Goal: Task Accomplishment & Management: Complete application form

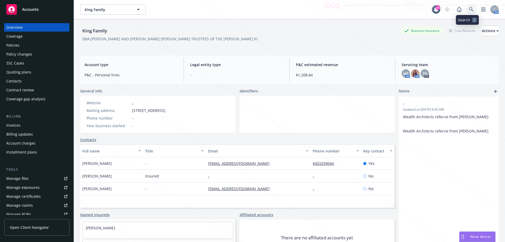
click at [469, 10] on icon at bounding box center [471, 9] width 5 height 5
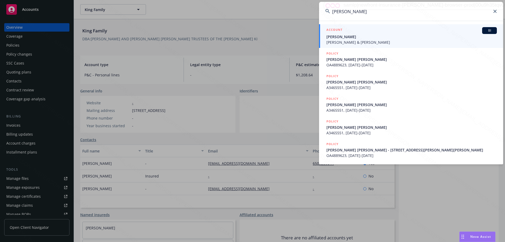
type input "[PERSON_NAME]"
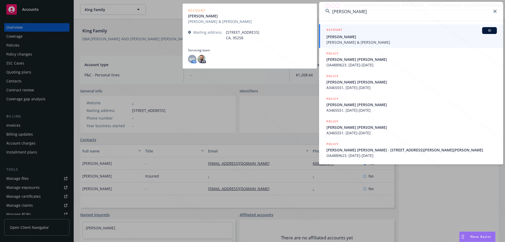
click at [346, 37] on span "[PERSON_NAME]" at bounding box center [411, 37] width 170 height 6
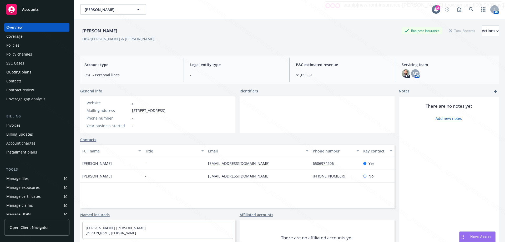
click at [26, 47] on div "Policies" at bounding box center [36, 45] width 61 height 8
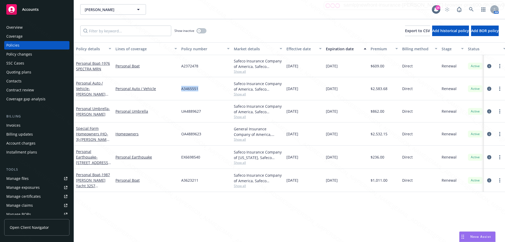
drag, startPoint x: 178, startPoint y: 89, endPoint x: 208, endPoint y: 89, distance: 29.7
click at [208, 89] on div "Personal Auto / Vehicle - [PERSON_NAME] [PERSON_NAME] Personal Auto / Vehicle A…" at bounding box center [327, 88] width 507 height 23
copy div "A3465551"
click at [26, 53] on div "Policy changes" at bounding box center [19, 54] width 26 height 8
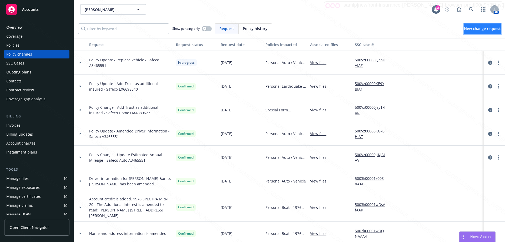
click at [473, 27] on span "New change request" at bounding box center [482, 28] width 37 height 5
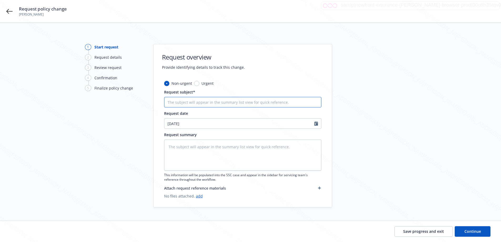
click at [231, 100] on input "Request subject*" at bounding box center [242, 102] width 157 height 11
type textarea "x"
type input "P"
type textarea "x"
type input "Po"
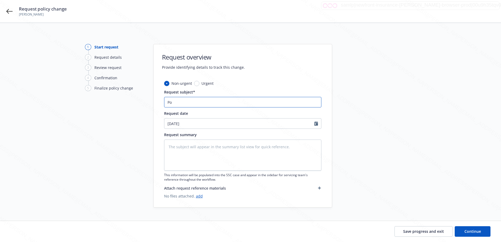
type textarea "x"
type input "Pol"
type textarea "x"
type input "Poli"
type textarea "x"
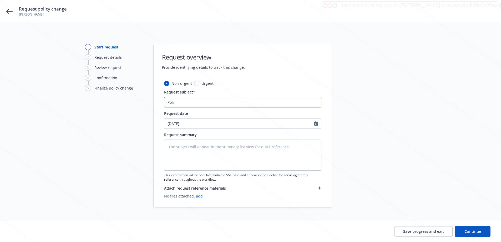
type input "Polic"
type textarea "x"
type input "Policy"
type textarea "x"
type input "Policy"
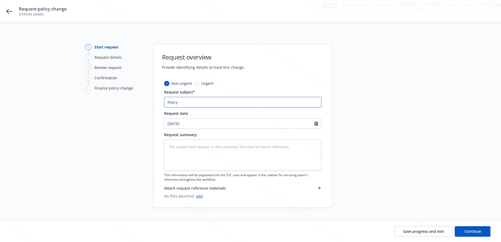
type textarea "x"
type input "Policy U"
type textarea "x"
type input "Policy Up"
type textarea "x"
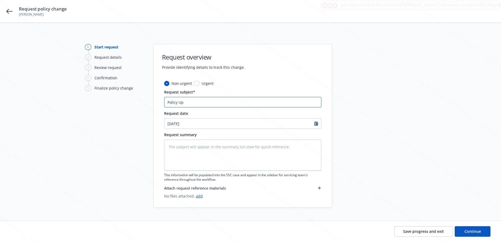
type input "Policy Upd"
type textarea "x"
type input "Policy Upda"
type textarea "x"
type input "Policy Updat"
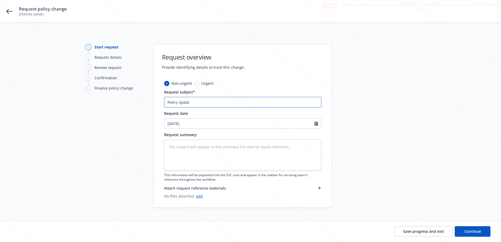
type textarea "x"
type input "Policy Update"
type textarea "x"
type input "Policy Update"
type textarea "x"
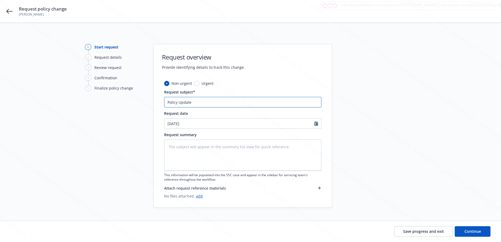
type input "Policy Update -"
type textarea "x"
type input "Policy Update -"
type textarea "x"
type input "Policy Update - A"
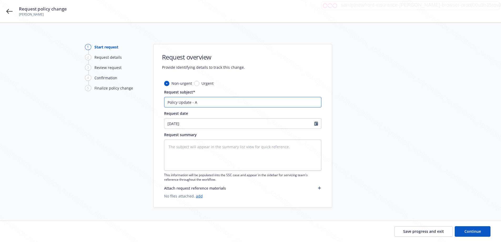
type textarea "x"
type input "Policy Update - Ad"
type textarea "x"
type input "Policy Update - Add"
type textarea "x"
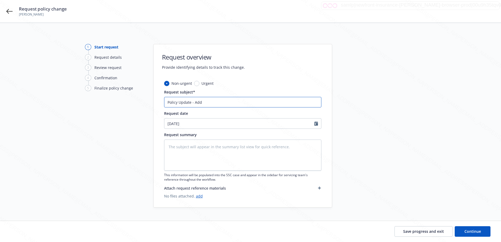
type input "Policy Update - Add"
type textarea "x"
type input "Policy Update - Add L"
type textarea "x"
type input "Policy Update - Add Le"
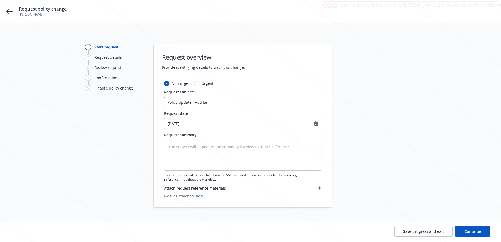
type textarea "x"
type input "Policy Update - Add Leas"
type textarea "x"
type input "Policy Update - Add Leasi"
type textarea "x"
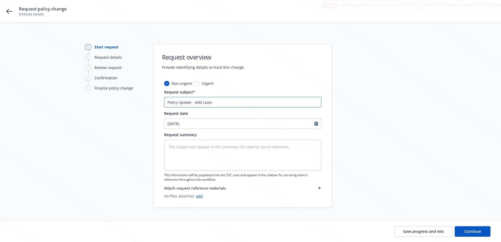
type input "Policy Update - Add Leasin"
type textarea "x"
type input "Policy Update - Add Leasing"
type textarea "x"
type input "Policy Update - Add Leasing"
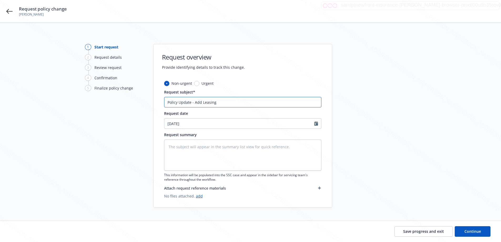
type textarea "x"
type input "Policy Update - Add Leasing C"
type textarea "x"
type input "Policy Update - Add Leasing Co"
type textarea "x"
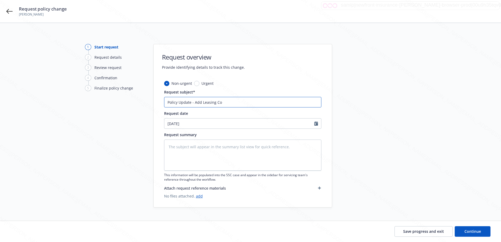
type input "Policy Update - Add Leasing Com"
type textarea "x"
type input "Policy Update - Add Leasing Comp"
type textarea "x"
type input "Policy Update - Add Leasing Compa"
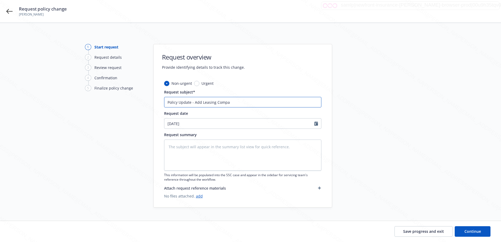
type textarea "x"
type input "Policy Update - Add Leasing Compan"
type textarea "x"
type input "Policy Update - Add Leasing Company"
type textarea "x"
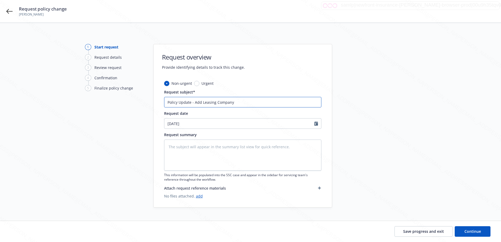
type input "Policy Update - Add Leasing Company"
type textarea "x"
type input "Policy Update - Add Leasing Company -"
type textarea "x"
type input "Policy Update - Add Leasing Company -"
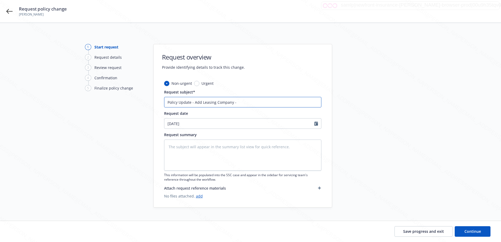
type textarea "x"
type input "Policy Update - Add Leasing Company - S"
type textarea "x"
type input "Policy Update - Add Leasing Company - Sa"
type textarea "x"
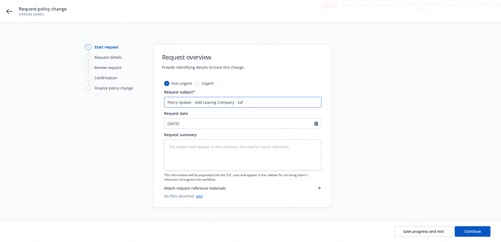
type input "Policy Update - Add Leasing Company - Safe"
type textarea "x"
type input "Policy Update - Add Leasing Company - Safec"
type textarea "x"
type input "Policy Update - Add Leasing Company - Safeco"
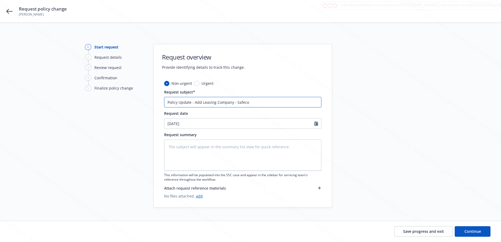
type textarea "x"
paste input "A3465551"
type input "Policy Update - Add Leasing Company - Safeco A3465551"
type textarea "x"
type input "Policy Update - Add Leasing Company - Safeco A3465551"
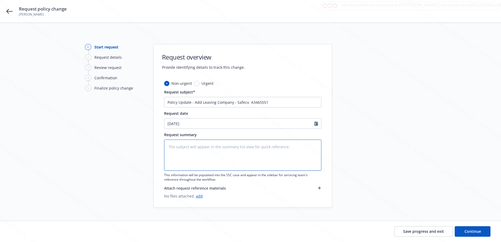
click at [217, 143] on textarea at bounding box center [242, 154] width 157 height 31
type textarea "x"
type textarea "A"
type textarea "x"
type textarea "Ad"
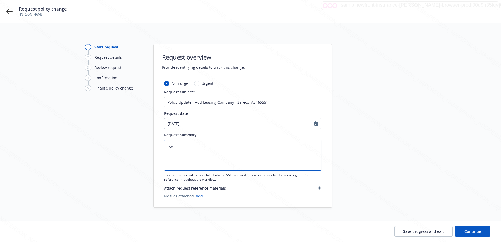
type textarea "x"
type textarea "Add"
type textarea "x"
type textarea "Add"
type textarea "x"
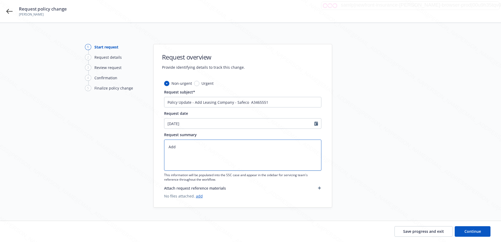
type textarea "Add L"
type textarea "x"
type textarea "Add Le"
type textarea "x"
type textarea "Add Lea"
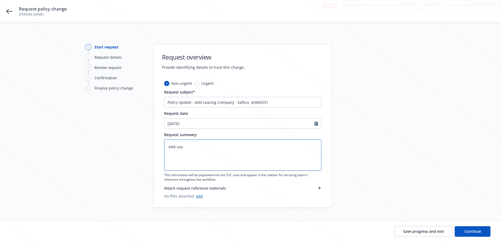
type textarea "x"
type textarea "Add Leas"
type textarea "x"
type textarea "Add Lease"
click at [214, 103] on input "Policy Update - Add Leasing Company - Safeco A3465551" at bounding box center [242, 102] width 157 height 11
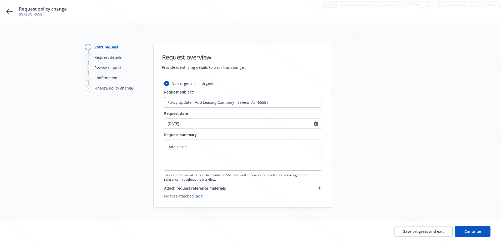
type textarea "x"
type input "Policy Update - Add Leasin Company - Safeco A3465551"
type textarea "x"
type input "Policy Update - Add Leasi Company - Safeco A3465551"
type textarea "x"
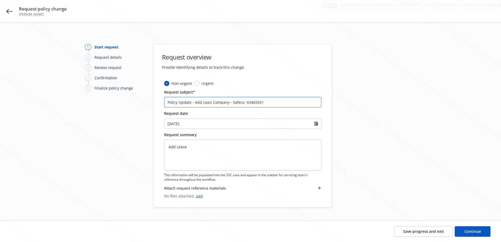
type input "Policy Update - Add Leas Company - Safeco A3465551"
type textarea "x"
type input "Policy Update - Add Lease Company - Safeco A3465551"
click at [193, 149] on textarea "Add Lease" at bounding box center [242, 154] width 157 height 31
type textarea "x"
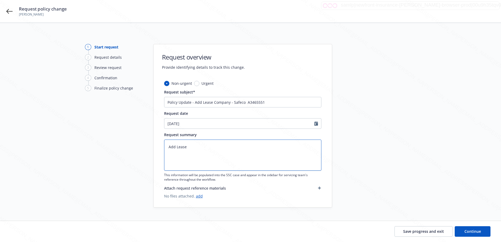
type textarea "Add Lease"
type textarea "x"
type textarea "Add Lease C"
type textarea "x"
type textarea "Add Lease Co"
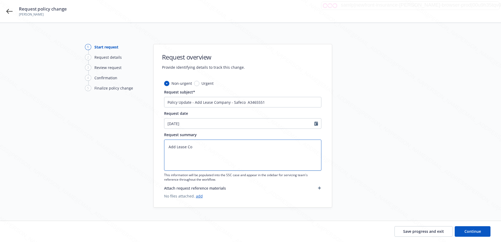
type textarea "x"
type textarea "Add Lease Com"
type textarea "x"
type textarea "Add Lease Comp"
type textarea "x"
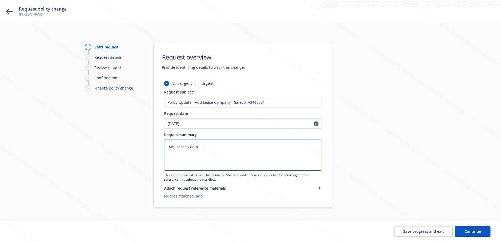
type textarea "Add Lease Compa"
type textarea "x"
type textarea "Add Lease Compan"
type textarea "x"
type textarea "Add Lease Company"
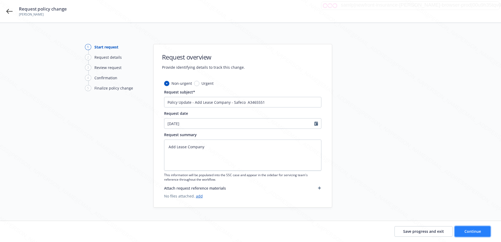
click at [473, 232] on span "Continue" at bounding box center [472, 230] width 17 height 5
type textarea "x"
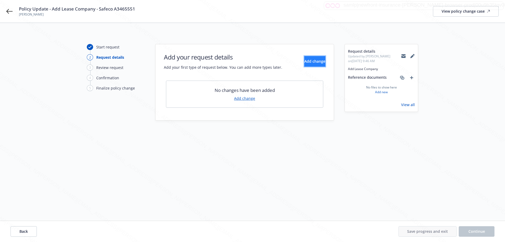
click at [310, 63] on span "Add change" at bounding box center [314, 61] width 21 height 5
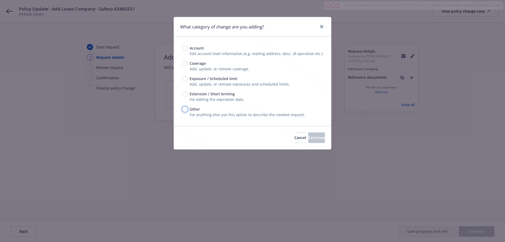
click at [183, 110] on input "Other" at bounding box center [184, 108] width 5 height 5
radio input "true"
click at [313, 137] on span "Continue" at bounding box center [316, 137] width 17 height 5
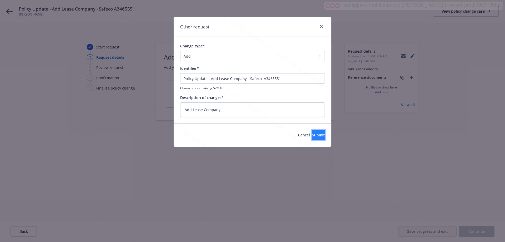
click at [312, 134] on span "Submit" at bounding box center [318, 134] width 13 height 5
type textarea "x"
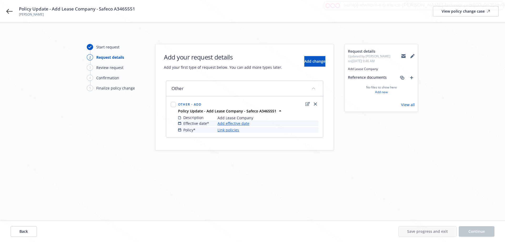
click at [239, 123] on link "Add effective date" at bounding box center [233, 123] width 32 height 6
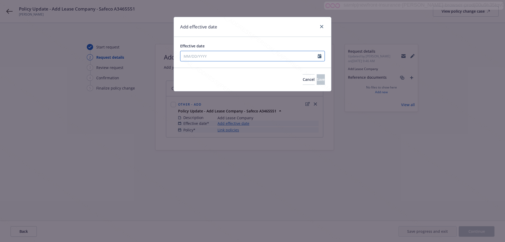
select select "8"
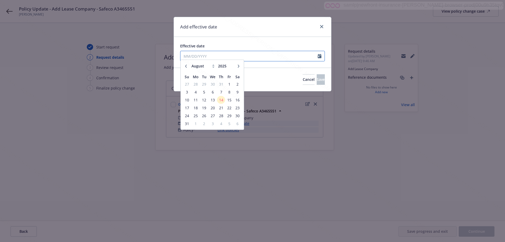
click at [207, 56] on input "Effective date" at bounding box center [248, 56] width 137 height 10
click at [222, 104] on span "14" at bounding box center [220, 102] width 7 height 7
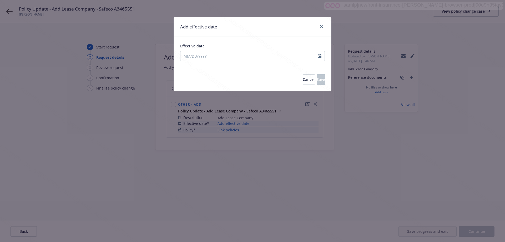
type input "[DATE]"
click at [316, 80] on span "Save" at bounding box center [320, 79] width 8 height 5
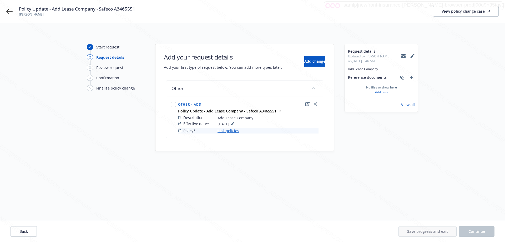
click at [225, 130] on link "Link policies" at bounding box center [228, 131] width 22 height 6
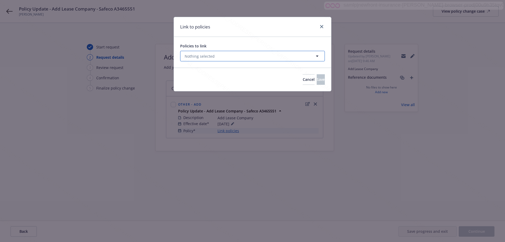
click at [213, 56] on button "Nothing selected" at bounding box center [252, 56] width 145 height 11
select select "ACTIVE"
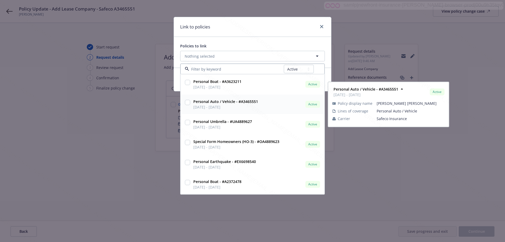
click at [188, 102] on input "checkbox" at bounding box center [187, 102] width 5 height 5
checkbox input "true"
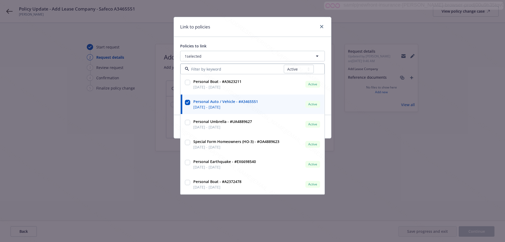
click at [364, 189] on div "Link to policies Policies to link 1 selected All Active Upcoming Expired Cancel…" at bounding box center [252, 121] width 505 height 242
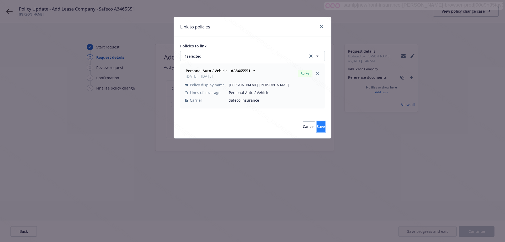
click at [316, 126] on span "Save" at bounding box center [320, 126] width 8 height 5
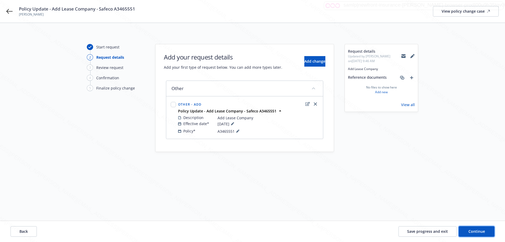
drag, startPoint x: 479, startPoint y: 234, endPoint x: 466, endPoint y: 215, distance: 23.3
click at [479, 234] on button "Continue" at bounding box center [476, 231] width 36 height 11
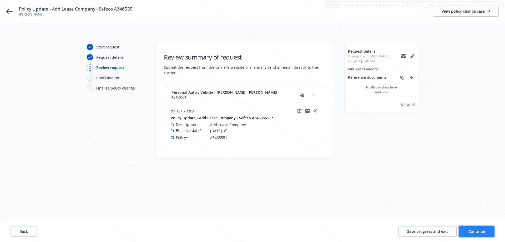
click at [471, 229] on span "Continue" at bounding box center [476, 230] width 17 height 5
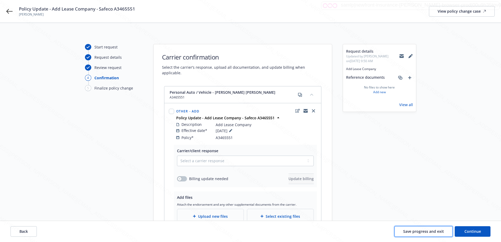
drag, startPoint x: 420, startPoint y: 231, endPoint x: 410, endPoint y: 228, distance: 10.4
click at [419, 231] on span "Save progress and exit" at bounding box center [423, 230] width 41 height 5
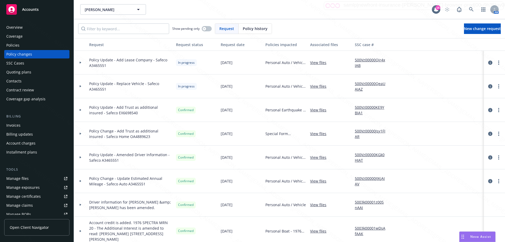
click at [18, 46] on div "Policies" at bounding box center [12, 45] width 13 height 8
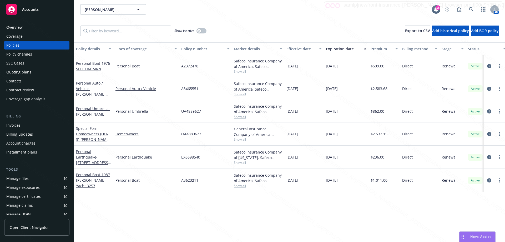
click at [198, 67] on div "A2372478" at bounding box center [205, 66] width 53 height 22
drag, startPoint x: 204, startPoint y: 88, endPoint x: 174, endPoint y: 88, distance: 30.0
click at [174, 88] on div "Personal Auto / Vehicle - [PERSON_NAME] [PERSON_NAME] Personal Auto / Vehicle A…" at bounding box center [327, 88] width 507 height 23
copy div "A3465551"
click at [213, 84] on div "A3465551" at bounding box center [205, 88] width 53 height 23
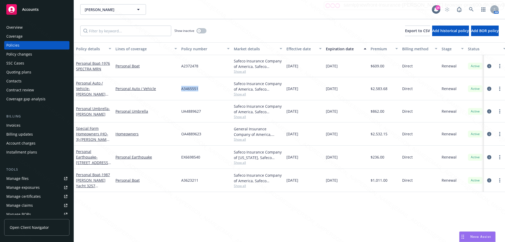
drag, startPoint x: 181, startPoint y: 89, endPoint x: 205, endPoint y: 89, distance: 24.2
click at [205, 89] on div "A3465551" at bounding box center [205, 88] width 53 height 23
copy span "A3465551"
